Goal: Information Seeking & Learning: Learn about a topic

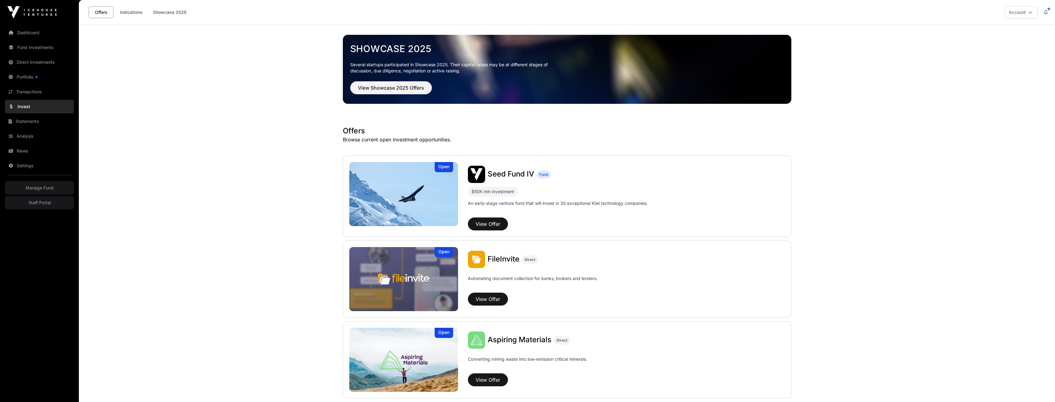
click at [390, 188] on img at bounding box center [403, 194] width 109 height 64
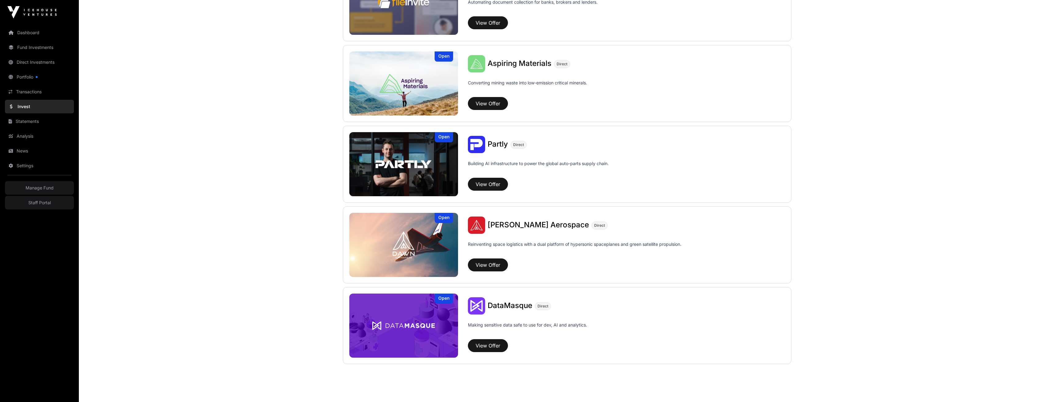
scroll to position [277, 0]
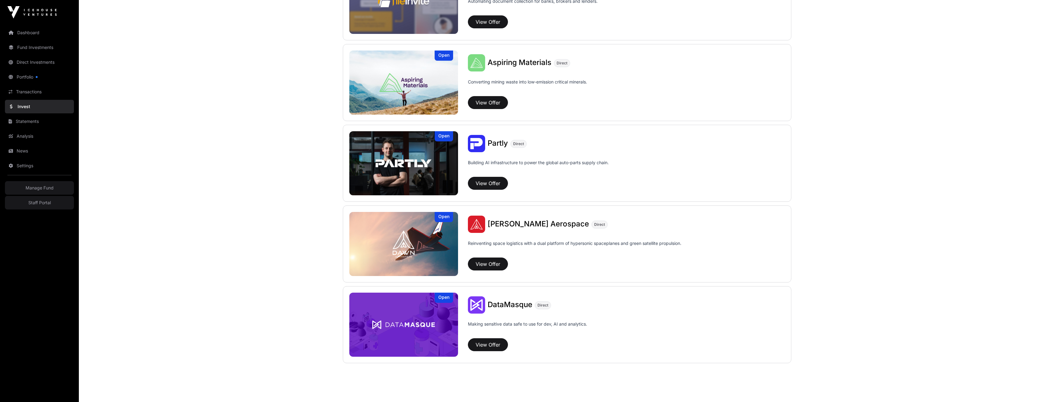
click at [414, 241] on img at bounding box center [403, 244] width 109 height 64
